Goal: Task Accomplishment & Management: Complete application form

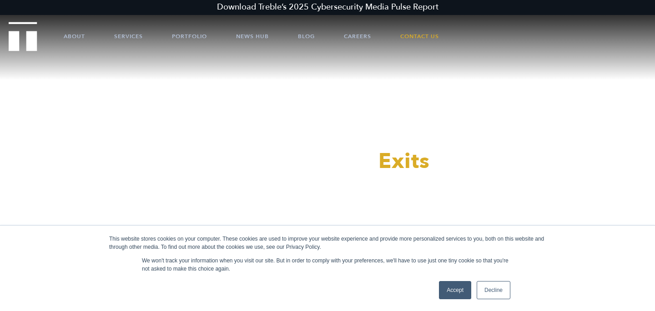
click at [449, 288] on link "Accept" at bounding box center [455, 290] width 32 height 18
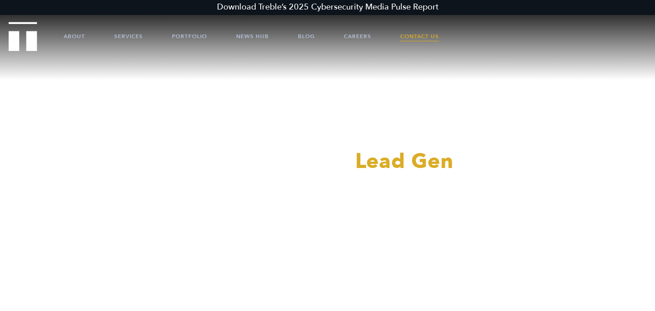
click at [414, 38] on link "Contact Us" at bounding box center [419, 36] width 39 height 27
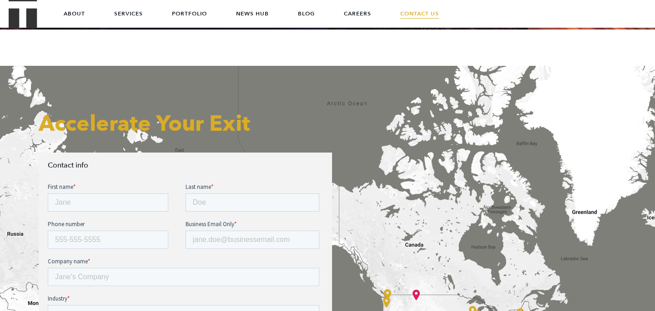
scroll to position [210, 0]
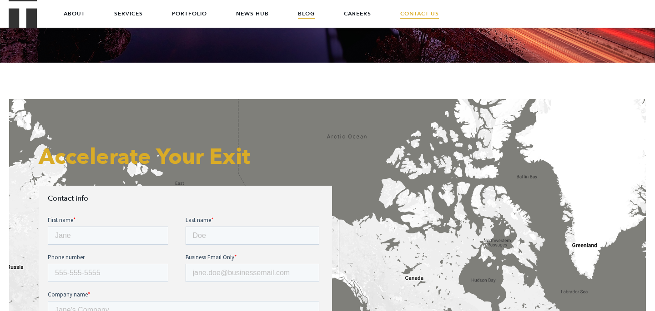
click at [308, 14] on link "Blog" at bounding box center [306, 13] width 17 height 27
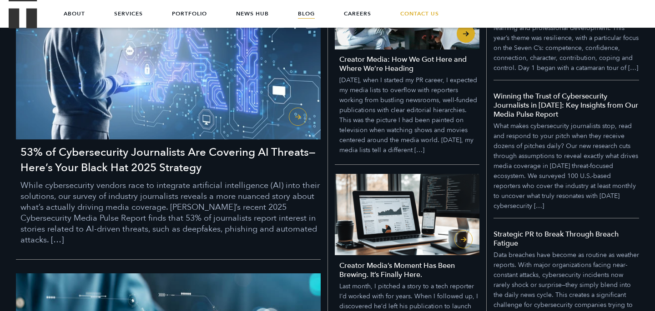
scroll to position [264, 0]
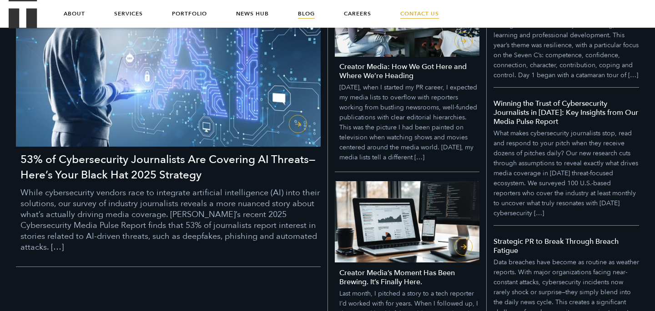
click at [420, 15] on link "Contact Us" at bounding box center [419, 13] width 39 height 27
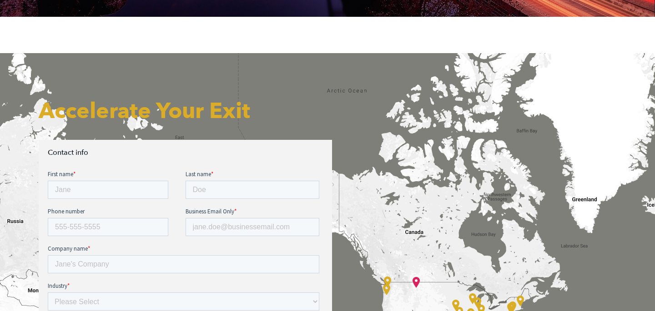
scroll to position [310, 0]
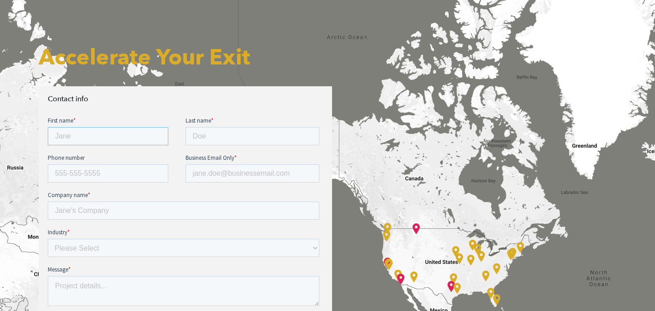
click at [115, 133] on input "First name *" at bounding box center [108, 136] width 120 height 18
type input "Laura"
click at [203, 139] on input "Last name *" at bounding box center [252, 136] width 134 height 18
type input "Avonius"
click at [235, 175] on input "Business Email Only *" at bounding box center [252, 174] width 134 height 18
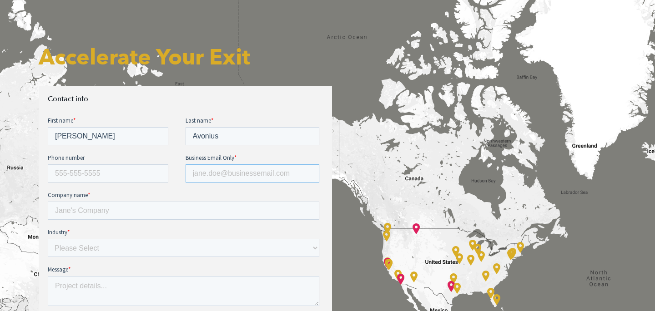
type input "laura@audicin.com"
click at [190, 209] on input "Company name *" at bounding box center [183, 211] width 271 height 18
type input "Audicin"
click at [135, 244] on select "Please Select E-commerce AI API Big Data Bio Tech (including Life Sciences) Blo…" at bounding box center [183, 248] width 271 height 18
select select "Health Tech"
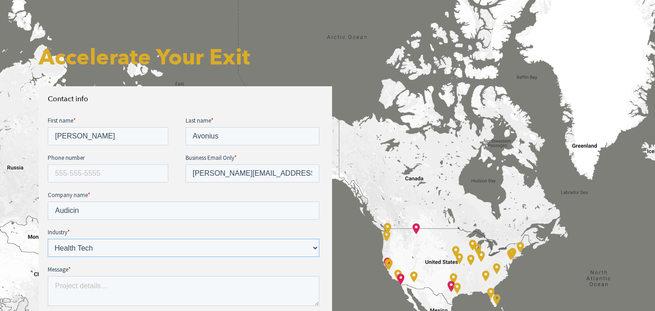
click at [48, 239] on select "Please Select E-commerce AI API Big Data Bio Tech (including Life Sciences) Blo…" at bounding box center [183, 248] width 271 height 18
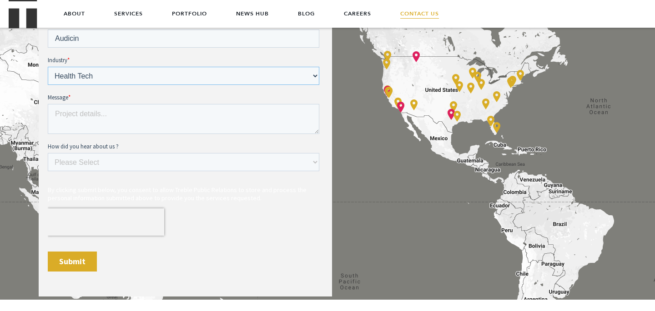
scroll to position [477, 0]
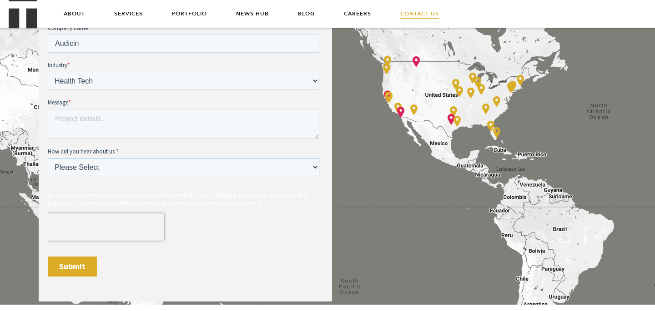
click at [142, 167] on select "Please Select Ad online Social media Video Another website Word of mouth Job li…" at bounding box center [183, 167] width 271 height 18
select select "Word of mouth"
click at [48, 176] on select "Please Select Ad online Social media Video Another website Word of mouth Job li…" at bounding box center [183, 167] width 271 height 18
click at [197, 125] on textarea "Message *" at bounding box center [183, 124] width 271 height 30
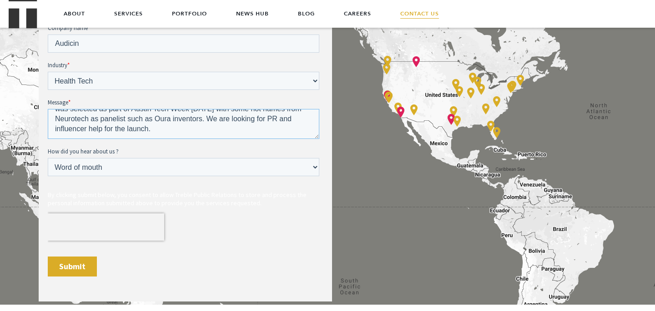
scroll to position [0, 0]
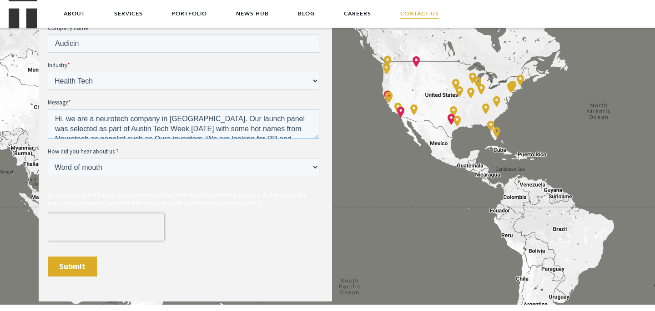
drag, startPoint x: 99, startPoint y: 133, endPoint x: 56, endPoint y: 106, distance: 50.5
click at [56, 106] on div "Message * Hi, we are a neurotech company in Austin. Our launch panel was select…" at bounding box center [185, 118] width 275 height 41
click at [167, 120] on textarea "Hi, we are a neurotech company in Austin. Our launch panel was selected as part…" at bounding box center [183, 124] width 271 height 30
click at [190, 121] on textarea "Hi, we are a neurotech company in Austin. Our launch panel was selected as part…" at bounding box center [183, 124] width 271 height 30
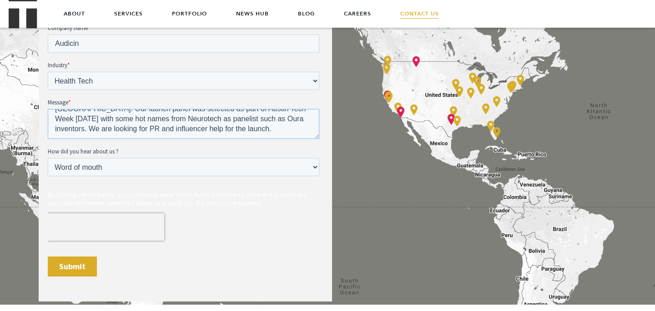
drag, startPoint x: 54, startPoint y: 121, endPoint x: 60, endPoint y: 156, distance: 35.9
click at [60, 157] on form "First name * Laura Last name * Avonius Phone number Business Email Only * laura…" at bounding box center [185, 116] width 275 height 335
type textarea "Hi, we are a neurotech company in Austin with our roots in Finland. Our launch …"
click at [79, 266] on input "Submit" at bounding box center [72, 267] width 49 height 20
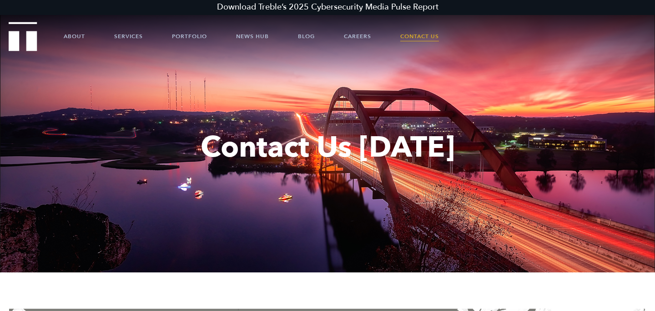
scroll to position [0, 0]
